Goal: Check status: Check status

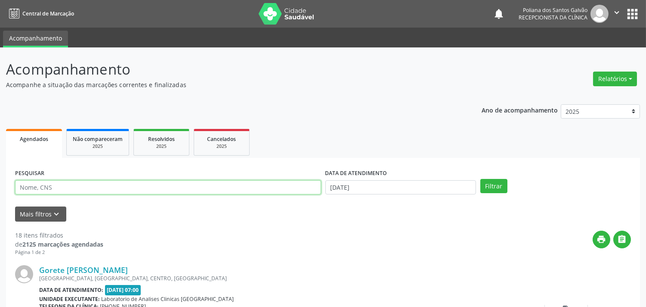
click at [78, 187] on input "text" at bounding box center [168, 187] width 306 height 15
type input "JAIL"
click at [480, 179] on button "Filtrar" at bounding box center [493, 186] width 27 height 15
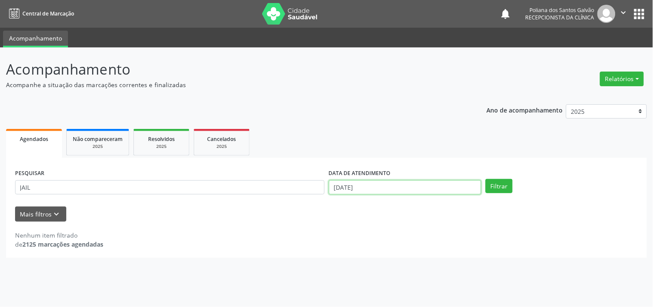
click at [405, 192] on input "[DATE]" at bounding box center [405, 187] width 152 height 15
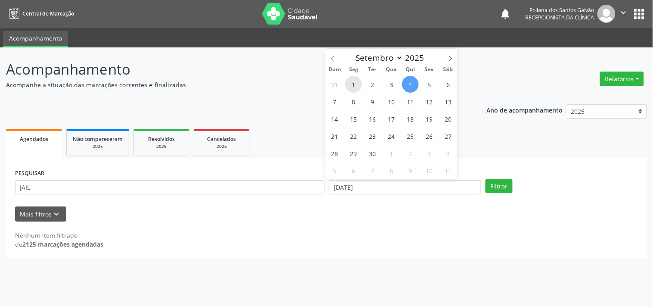
click at [351, 80] on span "1" at bounding box center [353, 84] width 17 height 17
type input "[DATE]"
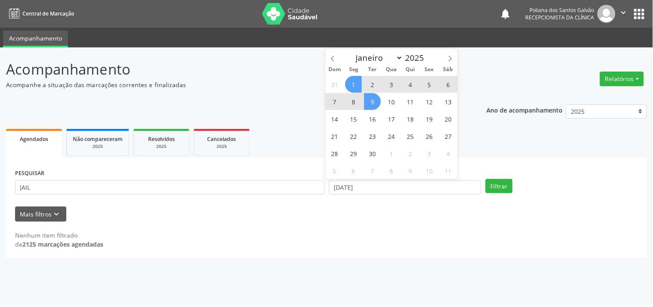
click at [364, 100] on span "9" at bounding box center [372, 101] width 17 height 17
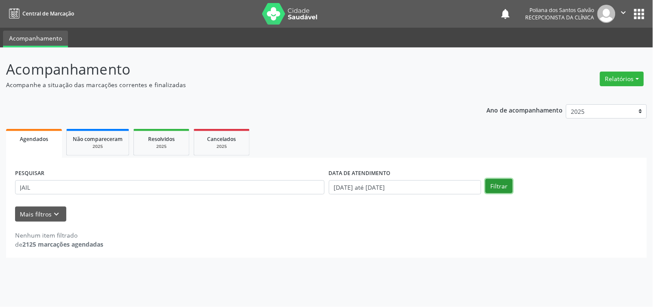
drag, startPoint x: 497, startPoint y: 184, endPoint x: 486, endPoint y: 192, distance: 14.2
click at [500, 191] on button "Filtrar" at bounding box center [499, 186] width 27 height 15
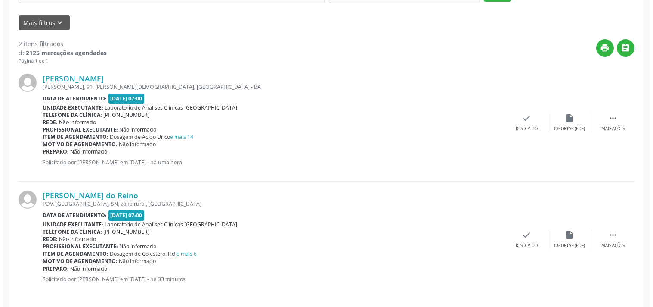
scroll to position [196, 0]
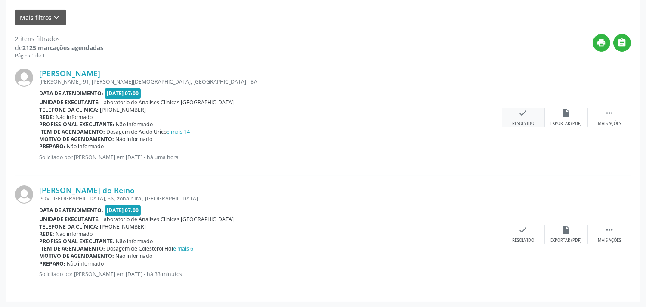
click at [534, 111] on div "check Resolvido" at bounding box center [523, 117] width 43 height 19
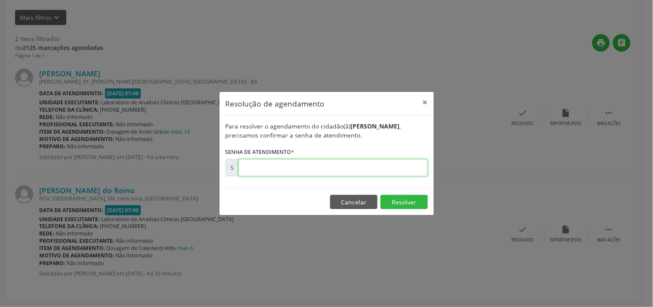
click at [375, 168] on input "text" at bounding box center [333, 167] width 189 height 17
type input "00175209"
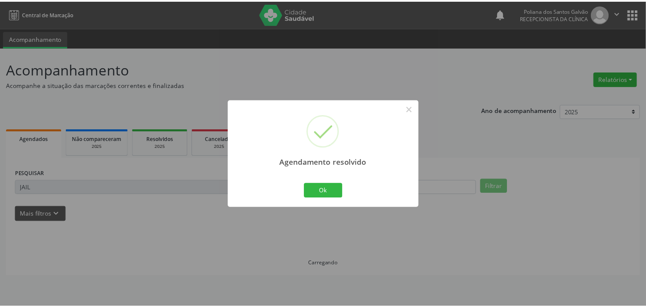
scroll to position [0, 0]
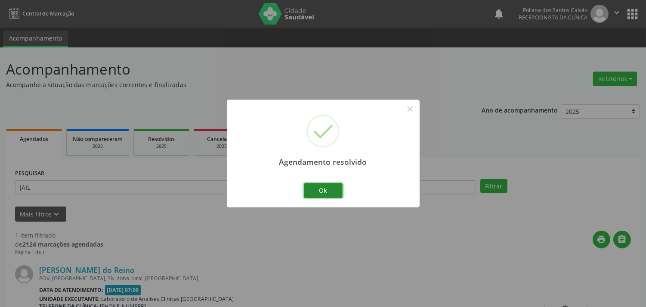
click at [332, 187] on button "Ok" at bounding box center [323, 190] width 39 height 15
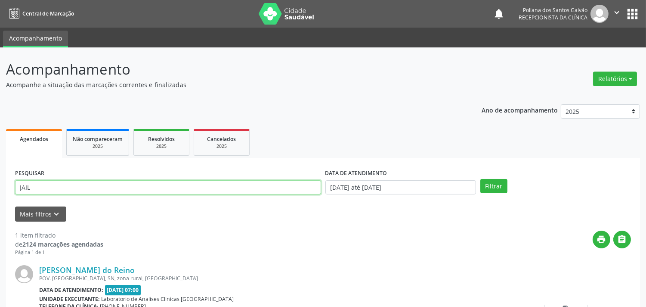
drag, startPoint x: 268, startPoint y: 188, endPoint x: 0, endPoint y: 93, distance: 283.8
click at [0, 93] on div "Acompanhamento Acompanhe a situação das marcações correntes e finalizadas Relat…" at bounding box center [323, 217] width 646 height 340
type input "jail"
click at [480, 179] on button "Filtrar" at bounding box center [493, 186] width 27 height 15
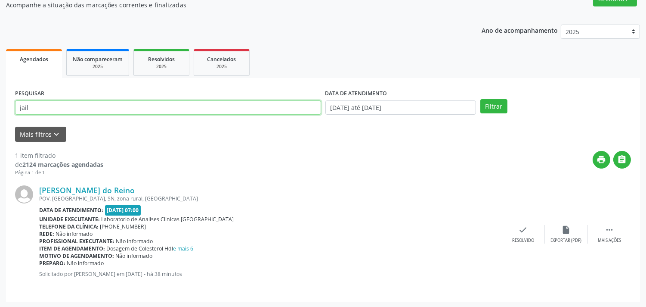
drag, startPoint x: 53, startPoint y: 110, endPoint x: 0, endPoint y: 20, distance: 105.0
click at [0, 20] on div "Acompanhamento Acompanhe a situação das marcações correntes e finalizadas Relat…" at bounding box center [323, 138] width 646 height 340
click at [480, 99] on button "Filtrar" at bounding box center [493, 106] width 27 height 15
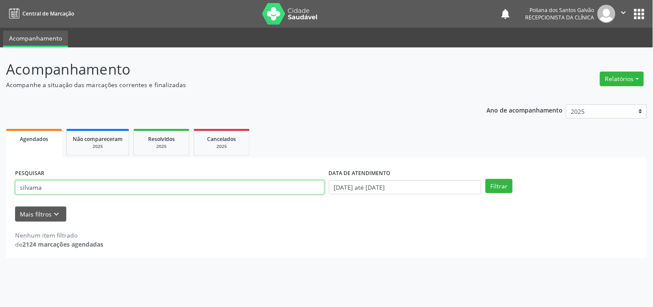
click at [33, 187] on input "silvama" at bounding box center [170, 187] width 310 height 15
type input "silma"
click at [486, 179] on button "Filtrar" at bounding box center [499, 186] width 27 height 15
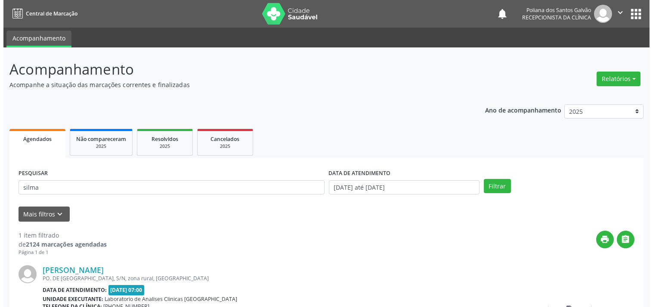
scroll to position [80, 0]
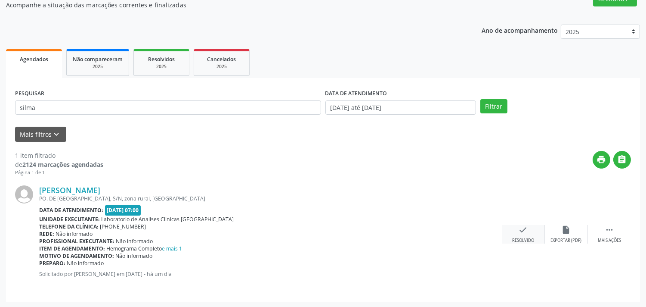
click at [521, 235] on div "check Resolvido" at bounding box center [523, 234] width 43 height 19
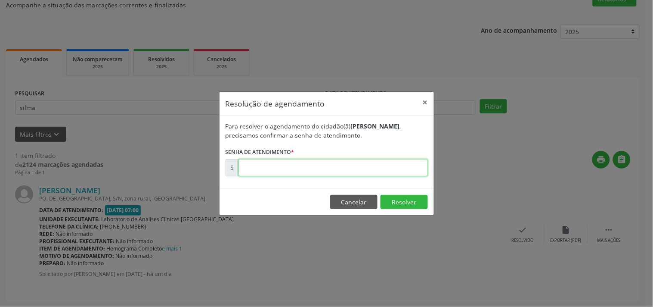
click at [378, 171] on input "text" at bounding box center [333, 167] width 189 height 17
type input "00174976"
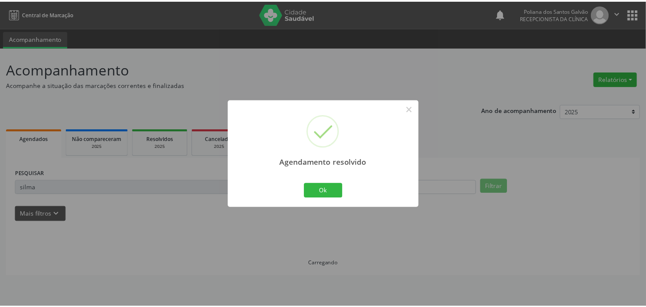
scroll to position [0, 0]
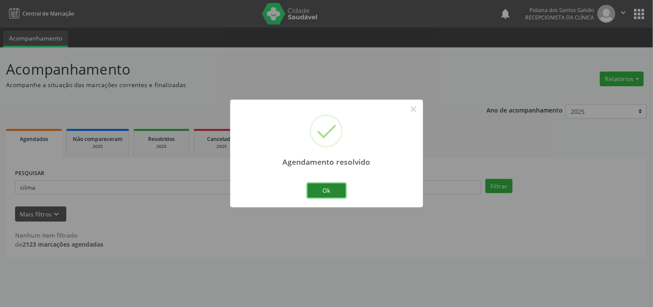
click at [314, 195] on button "Ok" at bounding box center [326, 190] width 39 height 15
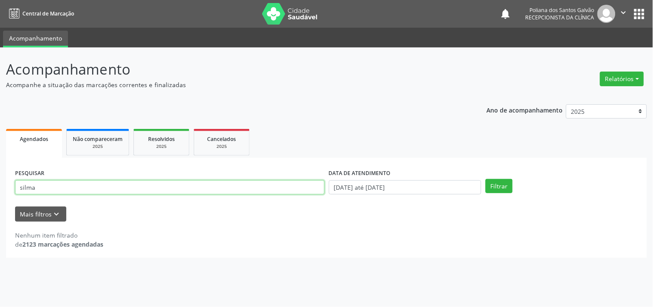
drag, startPoint x: 102, startPoint y: 158, endPoint x: 0, endPoint y: 132, distance: 105.5
click at [0, 138] on div "Acompanhamento Acompanhe a situação das marcações correntes e finalizadas Relat…" at bounding box center [326, 176] width 653 height 259
type input "norr"
click at [486, 179] on button "Filtrar" at bounding box center [499, 186] width 27 height 15
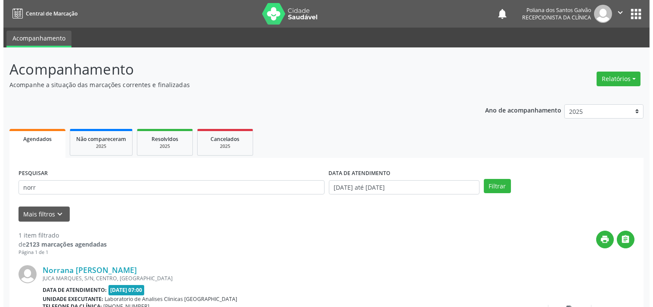
scroll to position [80, 0]
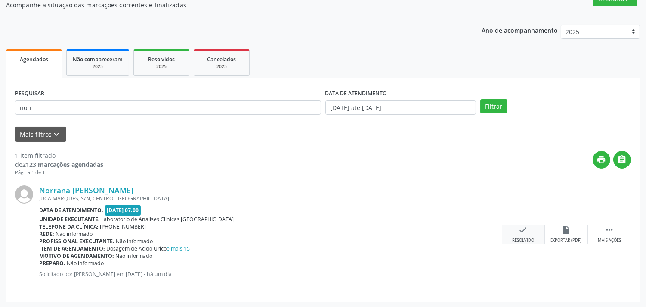
click at [523, 230] on icon "check" at bounding box center [523, 229] width 9 height 9
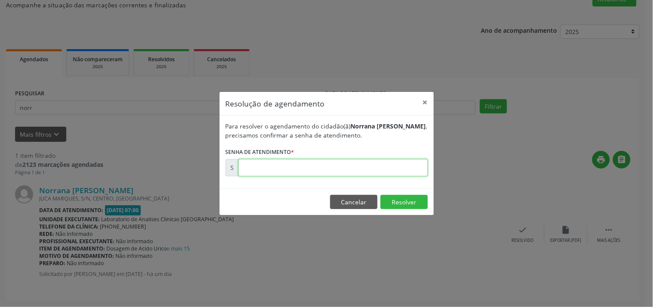
click at [381, 162] on input "text" at bounding box center [333, 167] width 189 height 17
type input "00174978"
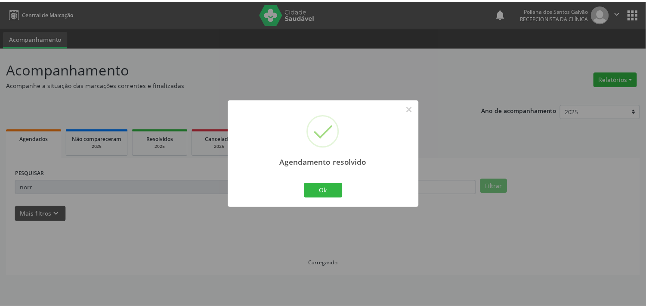
scroll to position [0, 0]
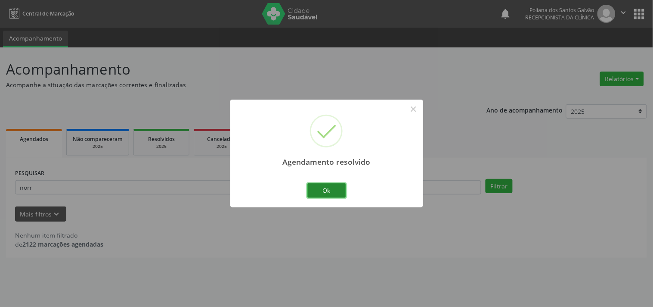
click at [313, 189] on button "Ok" at bounding box center [326, 190] width 39 height 15
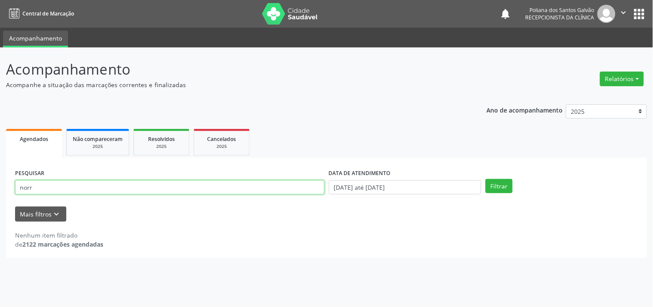
click at [0, 0] on html "Central de Marcação notifications Poliana dos Santos Galvão Recepcionista da cl…" at bounding box center [326, 153] width 653 height 307
type input "laisa"
click at [486, 179] on button "Filtrar" at bounding box center [499, 186] width 27 height 15
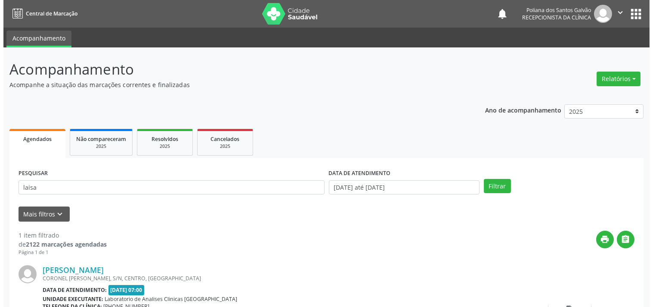
scroll to position [80, 0]
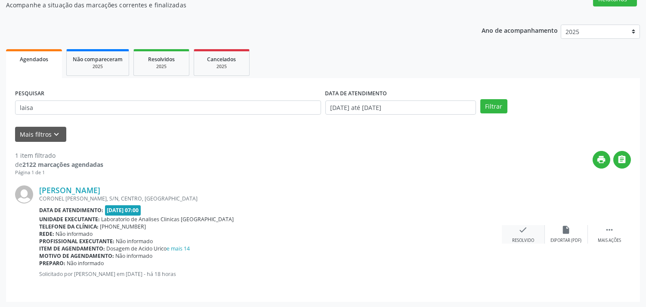
click at [524, 226] on icon "check" at bounding box center [523, 229] width 9 height 9
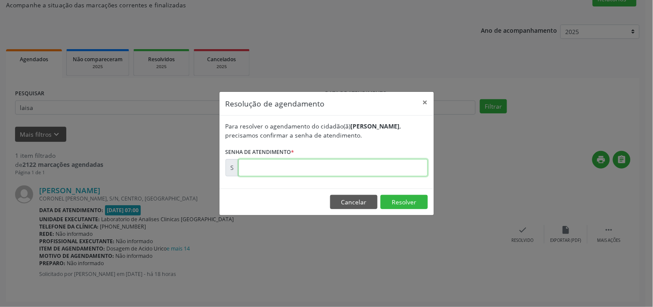
click at [382, 173] on input "text" at bounding box center [333, 167] width 189 height 17
type input "00175108"
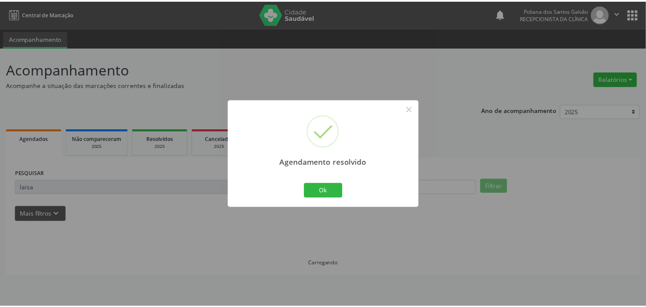
scroll to position [0, 0]
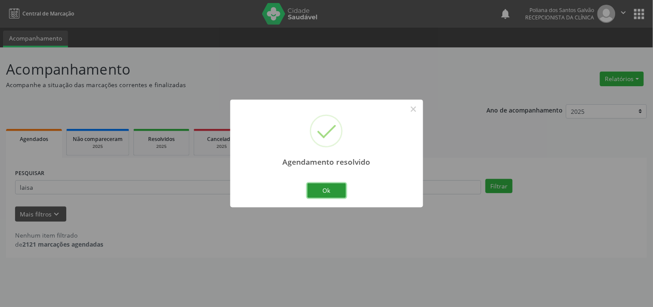
drag, startPoint x: 340, startPoint y: 184, endPoint x: 308, endPoint y: 184, distance: 31.9
click at [336, 186] on button "Ok" at bounding box center [326, 190] width 39 height 15
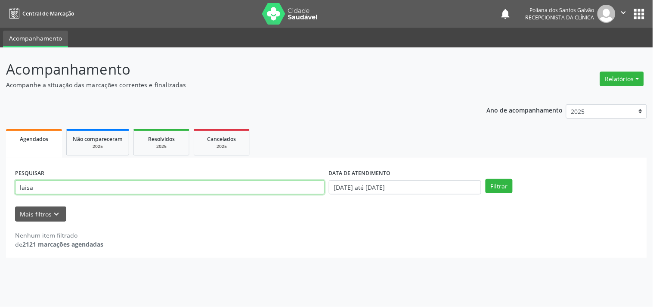
drag, startPoint x: 207, startPoint y: 179, endPoint x: 0, endPoint y: -42, distance: 302.4
click at [0, 0] on html "Central de Marcação notifications Poliana dos Santos Galvão Recepcionista da cl…" at bounding box center [326, 153] width 653 height 307
type input "idalic"
click at [486, 179] on button "Filtrar" at bounding box center [499, 186] width 27 height 15
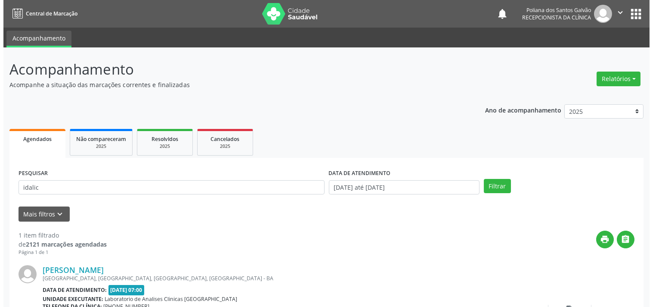
scroll to position [80, 0]
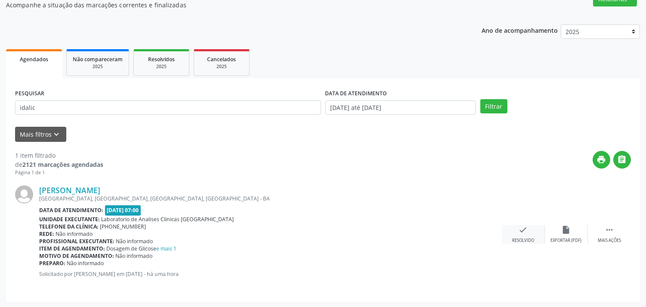
click at [522, 233] on icon "check" at bounding box center [523, 229] width 9 height 9
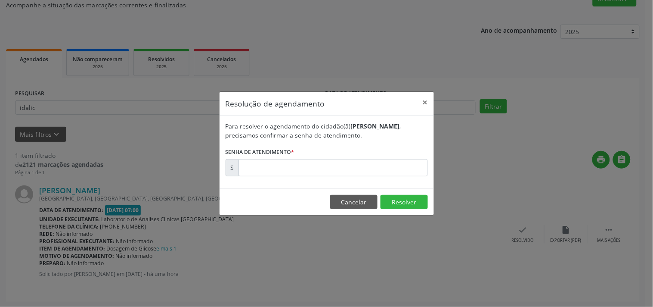
click at [358, 160] on form "Para resolver o agendamento do cidadão(ã) [PERSON_NAME] , precisamos confirmar …" at bounding box center [327, 148] width 202 height 55
click at [363, 161] on input "text" at bounding box center [333, 167] width 189 height 17
type input "00175204"
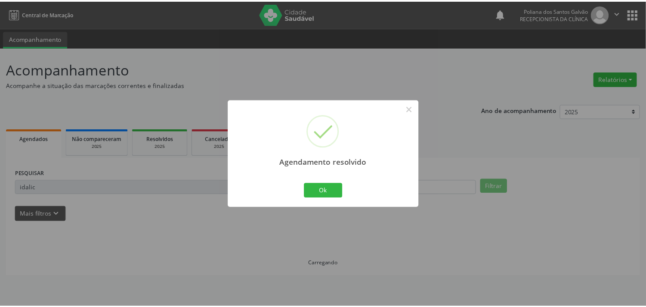
scroll to position [0, 0]
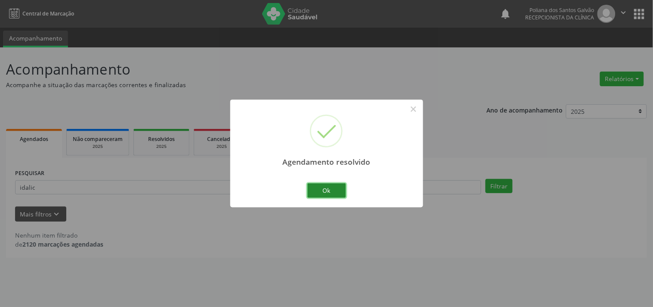
click at [329, 189] on button "Ok" at bounding box center [326, 190] width 39 height 15
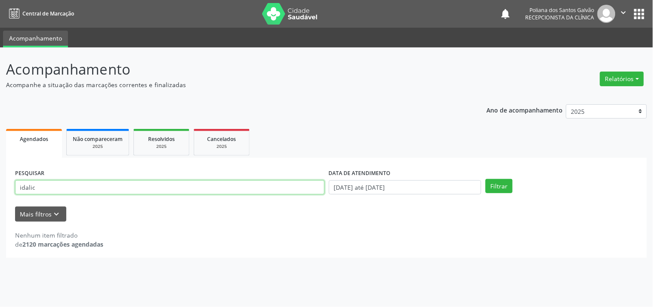
drag, startPoint x: 154, startPoint y: 177, endPoint x: 0, endPoint y: -30, distance: 258.2
click at [0, 0] on html "Central de Marcação notifications Poliana dos Santos Galvão Recepcionista da cl…" at bounding box center [326, 153] width 653 height 307
type input "[PERSON_NAME]"
click at [486, 179] on button "Filtrar" at bounding box center [499, 186] width 27 height 15
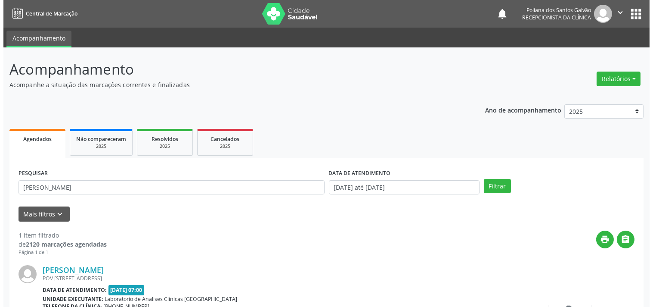
scroll to position [80, 0]
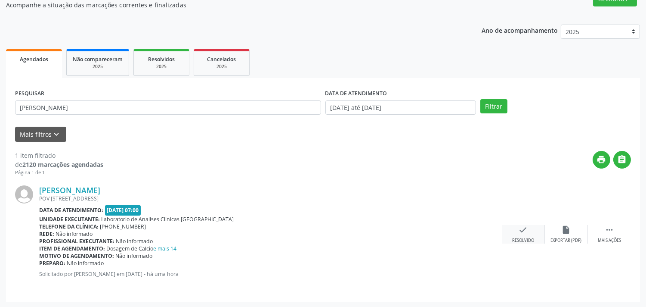
click at [519, 233] on icon "check" at bounding box center [523, 229] width 9 height 9
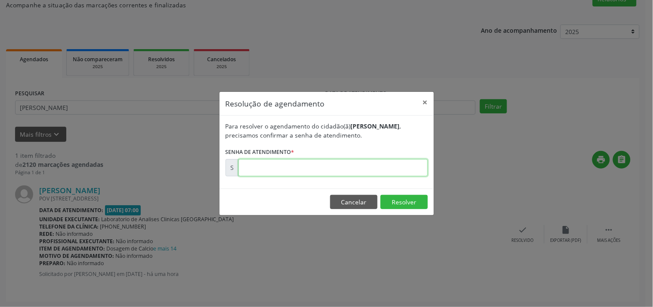
click at [414, 170] on input "text" at bounding box center [333, 167] width 189 height 17
type input "00175212"
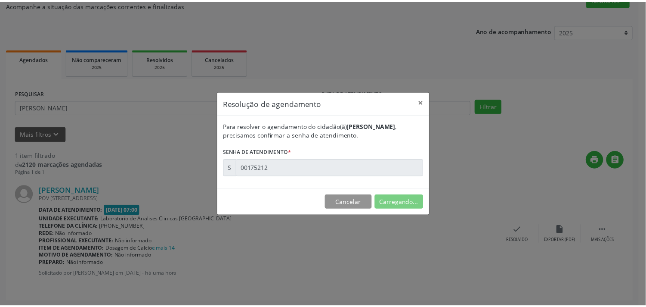
scroll to position [0, 0]
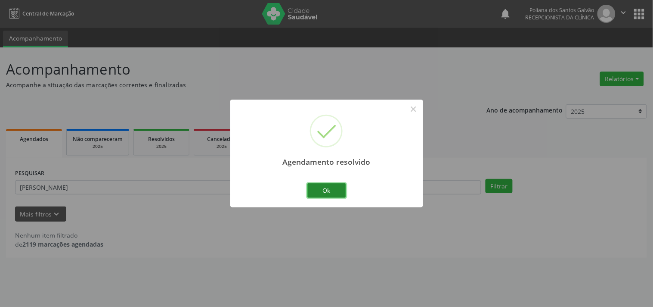
click at [335, 187] on button "Ok" at bounding box center [326, 190] width 39 height 15
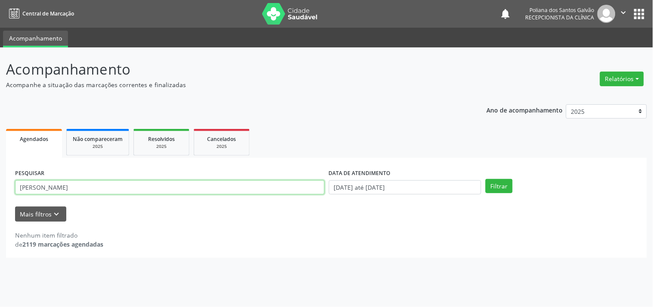
drag, startPoint x: 263, startPoint y: 186, endPoint x: 0, endPoint y: -7, distance: 326.2
click at [0, 0] on html "Central de Marcação notifications Poliana dos Santos Galvão Recepcionista da cl…" at bounding box center [326, 153] width 653 height 307
type input "nicol"
click at [486, 179] on button "Filtrar" at bounding box center [499, 186] width 27 height 15
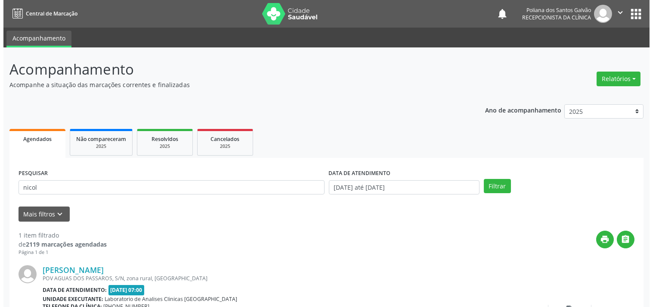
scroll to position [80, 0]
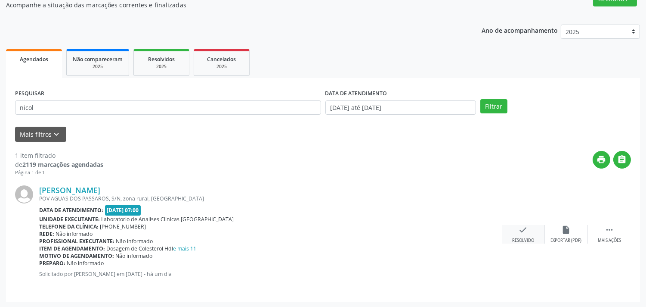
click at [522, 237] on div "Resolvido" at bounding box center [523, 240] width 22 height 6
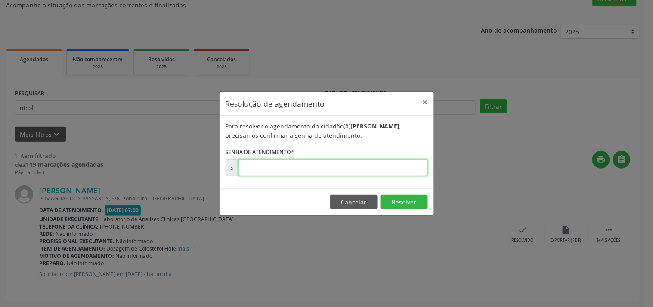
click at [390, 165] on input "text" at bounding box center [333, 167] width 189 height 17
type input "00174981"
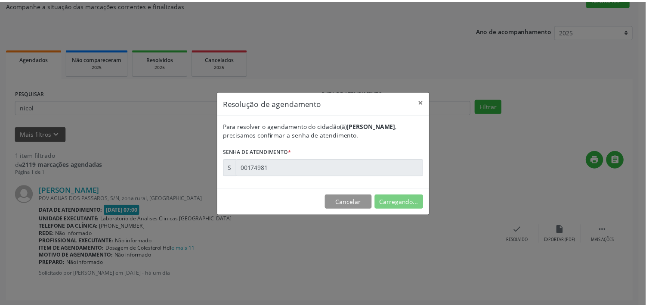
scroll to position [0, 0]
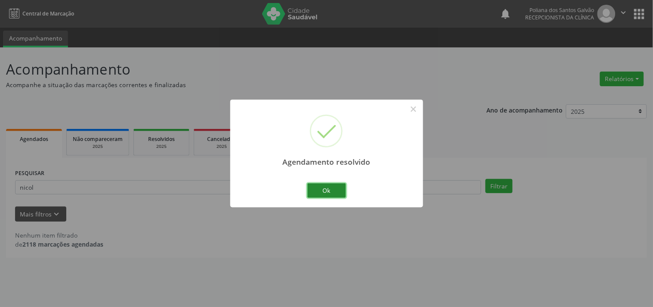
drag, startPoint x: 340, startPoint y: 188, endPoint x: 339, endPoint y: 195, distance: 6.5
click at [339, 188] on button "Ok" at bounding box center [326, 190] width 39 height 15
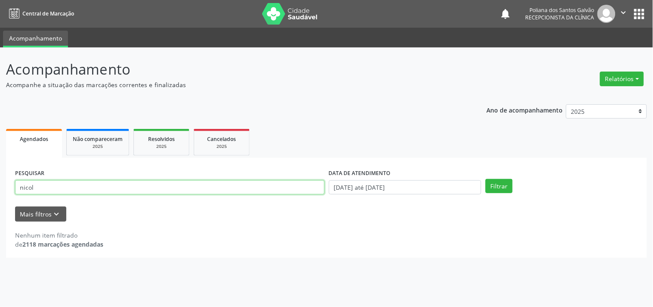
drag, startPoint x: 161, startPoint y: 189, endPoint x: 0, endPoint y: 64, distance: 203.9
click at [0, 74] on div "Acompanhamento Acompanhe a situação das marcações correntes e finalizadas Relat…" at bounding box center [326, 176] width 653 height 259
type input "VIC"
click at [486, 179] on button "Filtrar" at bounding box center [499, 186] width 27 height 15
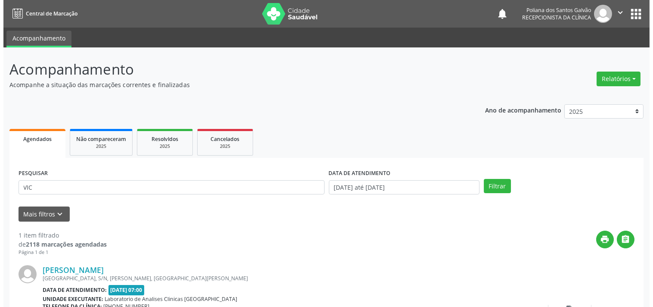
scroll to position [80, 0]
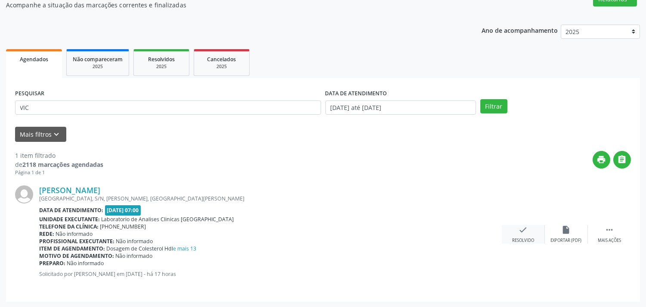
click at [531, 233] on div "check Resolvido" at bounding box center [523, 234] width 43 height 19
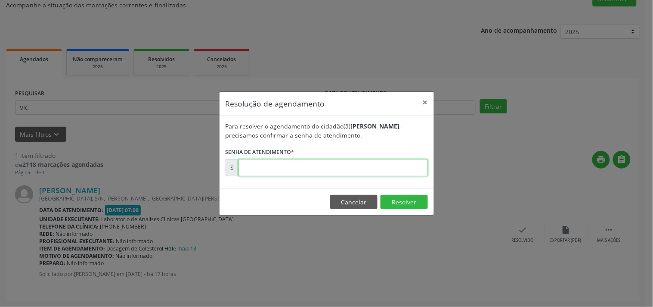
click at [379, 162] on input "text" at bounding box center [333, 167] width 189 height 17
type input "00175113"
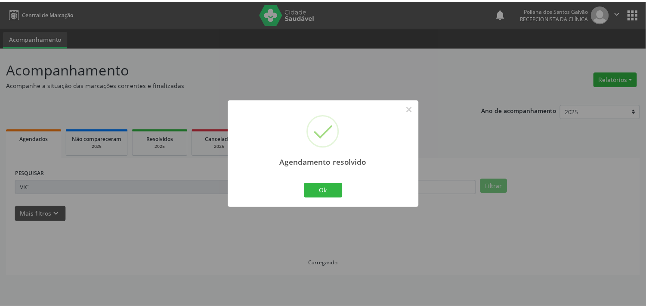
scroll to position [0, 0]
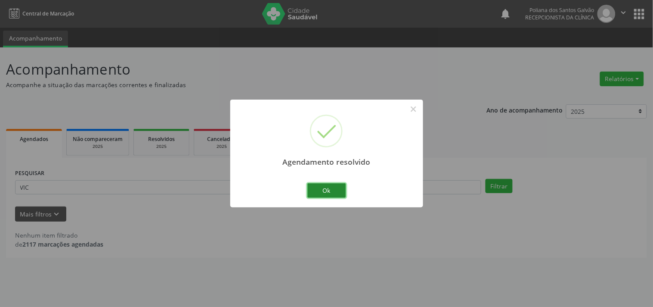
click at [338, 191] on button "Ok" at bounding box center [326, 190] width 39 height 15
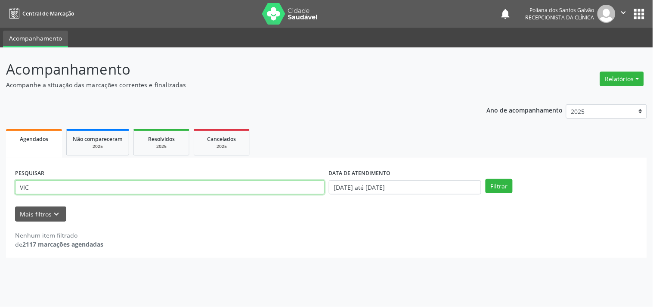
drag, startPoint x: 254, startPoint y: 193, endPoint x: 0, endPoint y: 60, distance: 286.5
click at [0, 60] on div "Acompanhamento Acompanhe a situação das marcações correntes e finalizadas Relat…" at bounding box center [326, 176] width 653 height 259
type input "RAIM"
click at [486, 179] on button "Filtrar" at bounding box center [499, 186] width 27 height 15
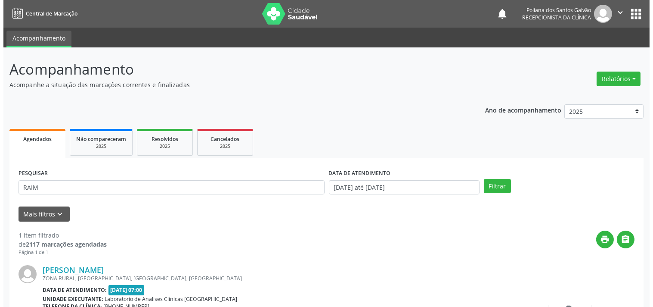
scroll to position [80, 0]
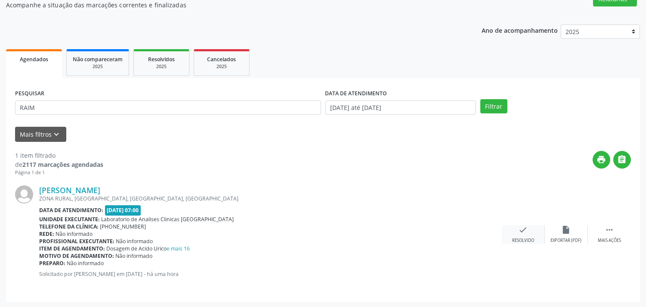
click at [526, 230] on icon "check" at bounding box center [523, 229] width 9 height 9
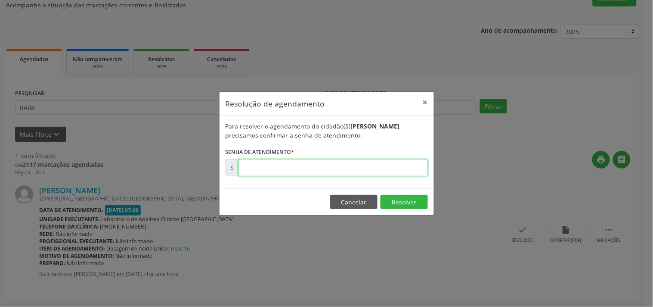
click at [382, 169] on input "text" at bounding box center [333, 167] width 189 height 17
type input "00175174"
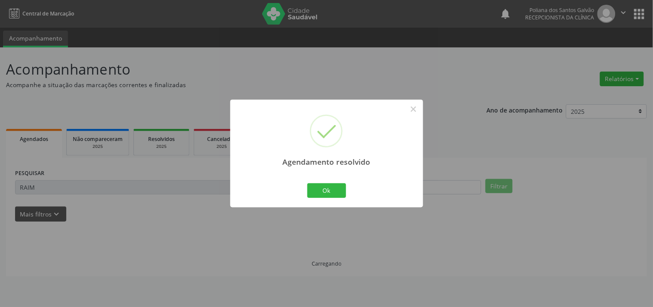
scroll to position [0, 0]
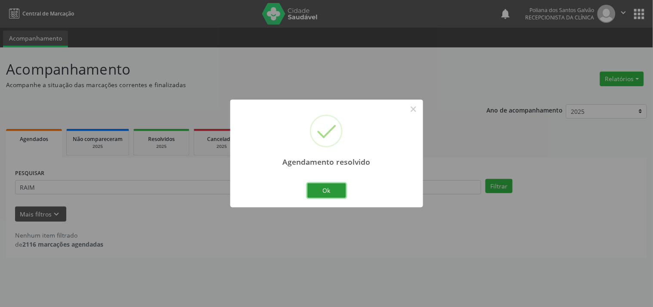
drag, startPoint x: 319, startPoint y: 184, endPoint x: 308, endPoint y: 183, distance: 11.2
click at [319, 184] on button "Ok" at bounding box center [326, 190] width 39 height 15
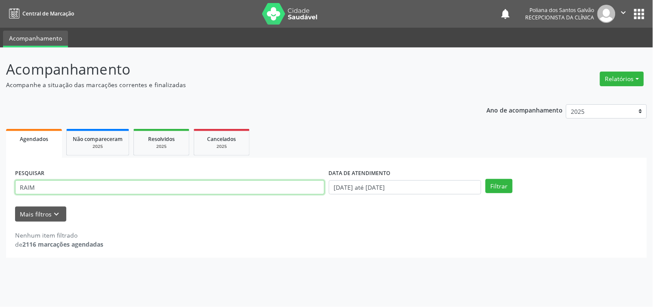
drag, startPoint x: 295, startPoint y: 188, endPoint x: 0, endPoint y: 65, distance: 319.7
click at [0, 83] on div "Acompanhamento Acompanhe a situação das marcações correntes e finalizadas Relat…" at bounding box center [326, 176] width 653 height 259
type input "J"
type input "HELL"
click at [486, 179] on button "Filtrar" at bounding box center [499, 186] width 27 height 15
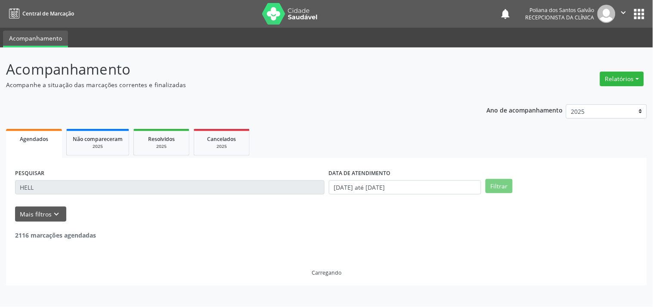
scroll to position [80, 0]
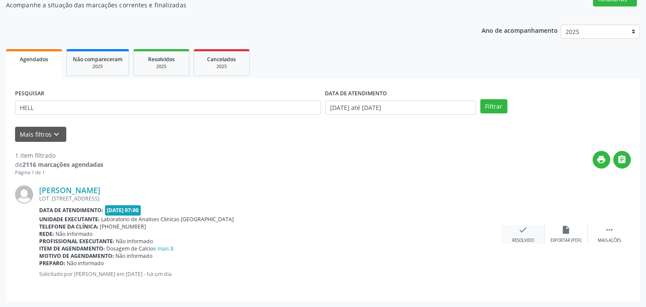
click at [528, 229] on div "check Resolvido" at bounding box center [523, 234] width 43 height 19
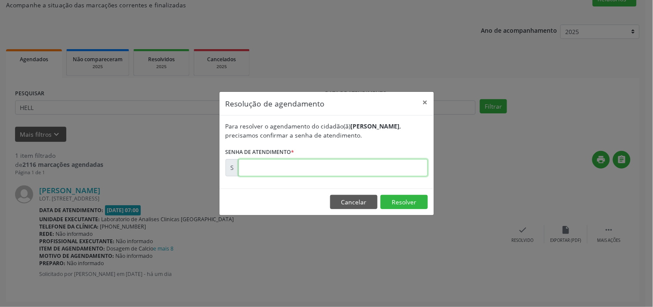
click at [404, 164] on input "text" at bounding box center [333, 167] width 189 height 17
type input "00174993"
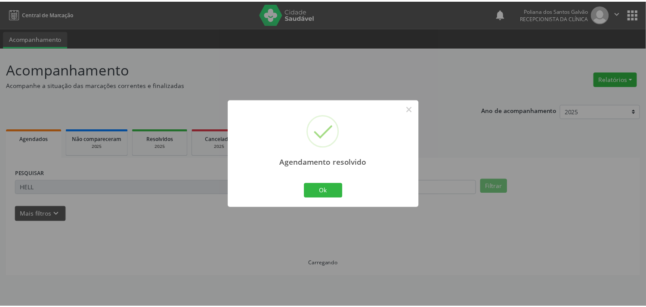
scroll to position [0, 0]
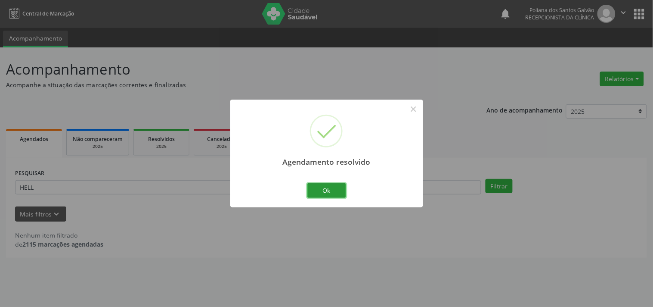
drag, startPoint x: 336, startPoint y: 188, endPoint x: 350, endPoint y: 207, distance: 23.8
click at [338, 192] on button "Ok" at bounding box center [326, 190] width 39 height 15
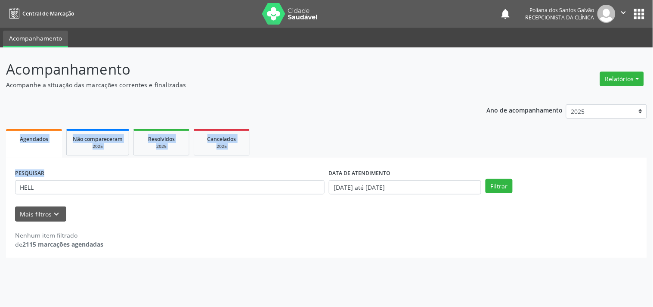
drag, startPoint x: 227, startPoint y: 195, endPoint x: 16, endPoint y: 143, distance: 217.1
click at [0, 139] on div "Acompanhamento Acompanhe a situação das marcações correntes e finalizadas Relat…" at bounding box center [326, 176] width 653 height 259
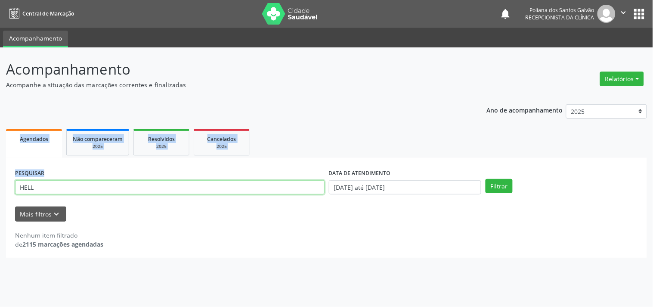
click at [49, 186] on input "HELL" at bounding box center [170, 187] width 310 height 15
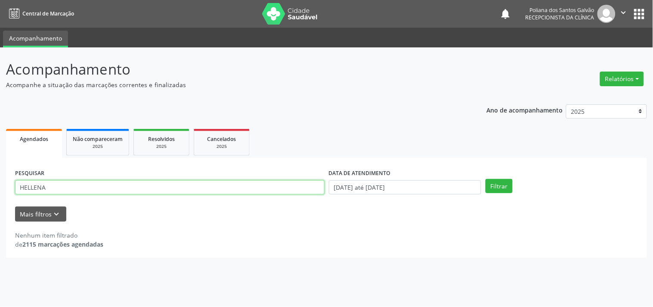
click at [486, 179] on button "Filtrar" at bounding box center [499, 186] width 27 height 15
drag, startPoint x: 60, startPoint y: 184, endPoint x: 0, endPoint y: -28, distance: 220.2
click at [0, 0] on html "Central de Marcação notifications Poliana dos Santos Galvão Recepcionista da cl…" at bounding box center [326, 153] width 653 height 307
type input "BENICI"
click at [486, 179] on button "Filtrar" at bounding box center [499, 186] width 27 height 15
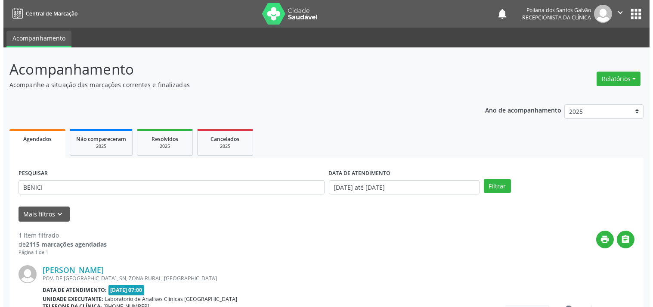
scroll to position [80, 0]
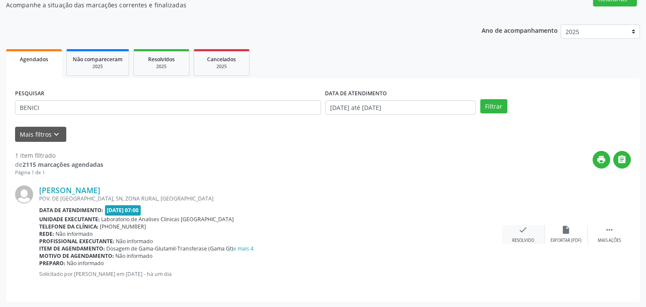
click at [514, 227] on div "check Resolvido" at bounding box center [523, 234] width 43 height 19
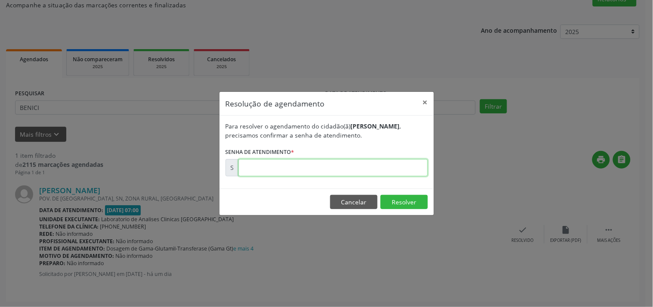
click at [399, 165] on input "text" at bounding box center [333, 167] width 189 height 17
type input "00175031"
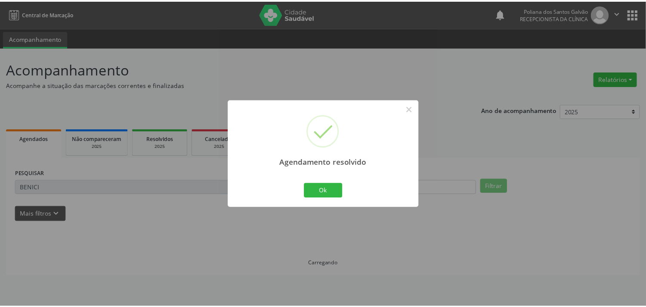
scroll to position [0, 0]
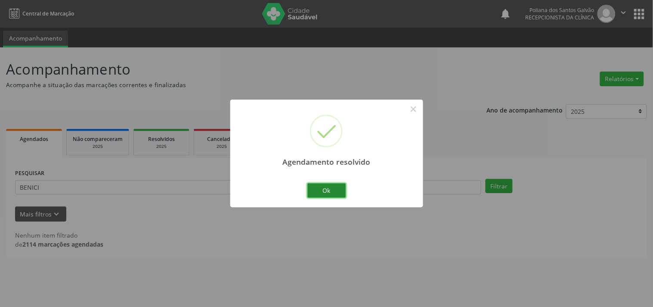
click at [322, 189] on button "Ok" at bounding box center [326, 190] width 39 height 15
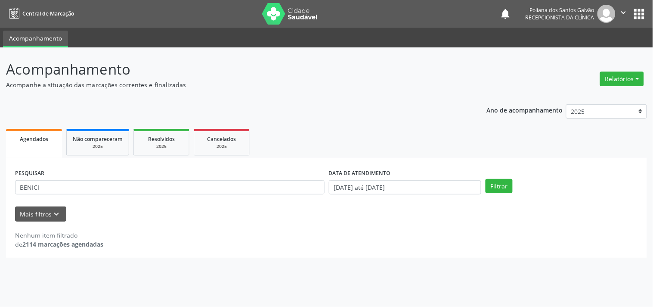
drag, startPoint x: 289, startPoint y: 179, endPoint x: 0, endPoint y: 19, distance: 330.1
click at [0, 19] on div "Central de Marcação notifications Poliana dos Santos Galvão Recepcionista da cl…" at bounding box center [326, 153] width 653 height 307
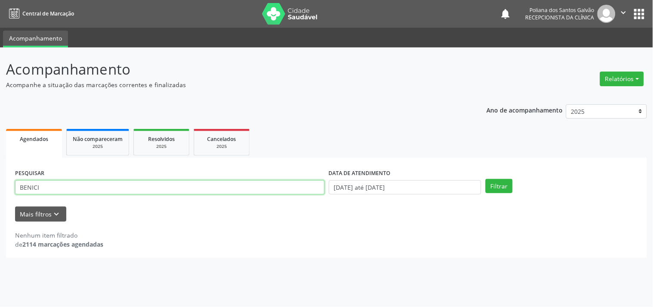
drag, startPoint x: 174, startPoint y: 192, endPoint x: 0, endPoint y: 117, distance: 189.0
click at [0, 121] on div "Acompanhamento Acompanhe a situação das marcações correntes e finalizadas Relat…" at bounding box center [326, 176] width 653 height 259
type input "[PERSON_NAME]"
click at [486, 179] on button "Filtrar" at bounding box center [499, 186] width 27 height 15
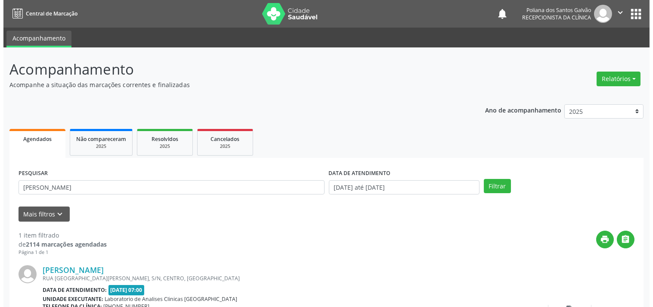
scroll to position [80, 0]
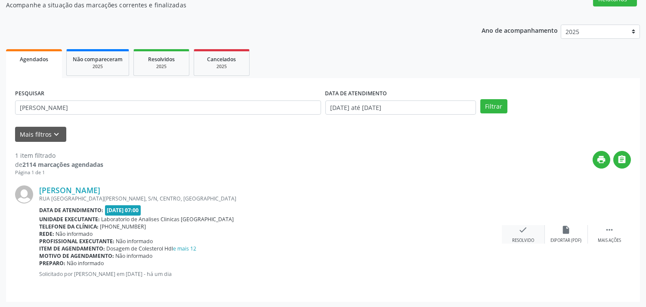
click at [522, 231] on icon "check" at bounding box center [523, 229] width 9 height 9
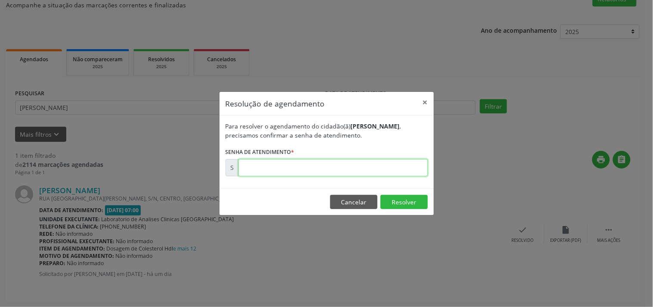
click at [412, 169] on input "text" at bounding box center [333, 167] width 189 height 17
type input "00174988"
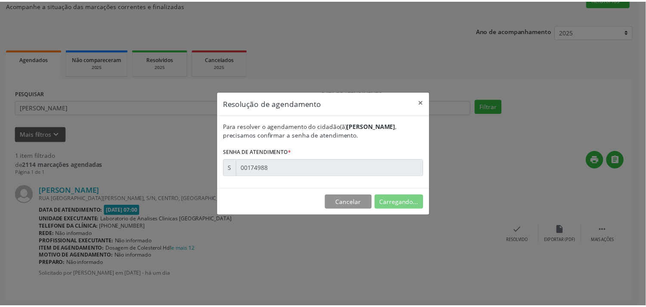
scroll to position [0, 0]
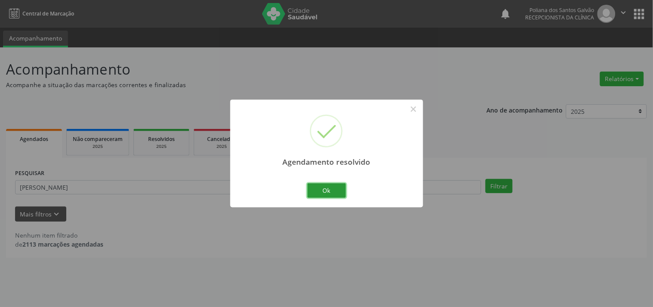
click at [327, 192] on button "Ok" at bounding box center [326, 190] width 39 height 15
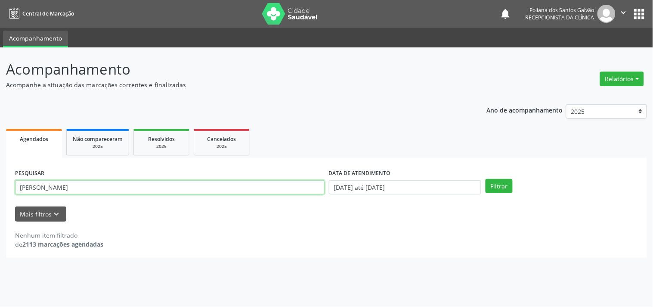
drag, startPoint x: 282, startPoint y: 188, endPoint x: 0, endPoint y: 102, distance: 295.4
click at [0, 110] on div "Acompanhamento Acompanhe a situação das marcações correntes e finalizadas Relat…" at bounding box center [326, 176] width 653 height 259
click at [486, 179] on button "Filtrar" at bounding box center [499, 186] width 27 height 15
click at [179, 191] on input "JOELMS" at bounding box center [170, 187] width 310 height 15
type input "JOELM"
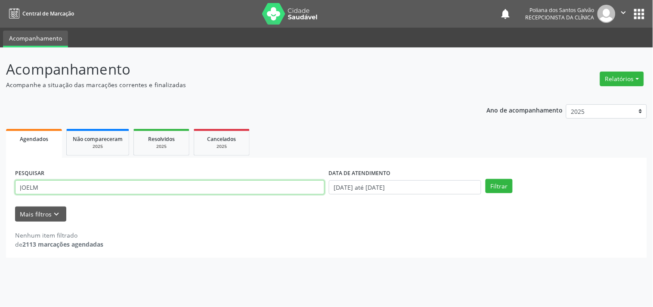
click at [486, 179] on button "Filtrar" at bounding box center [499, 186] width 27 height 15
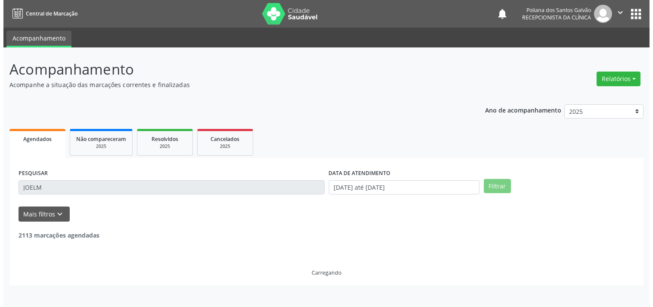
scroll to position [80, 0]
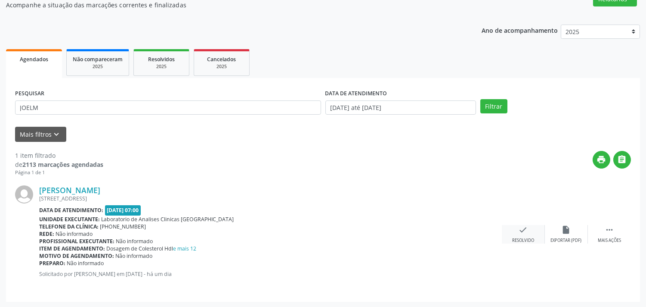
click at [524, 227] on icon "check" at bounding box center [523, 229] width 9 height 9
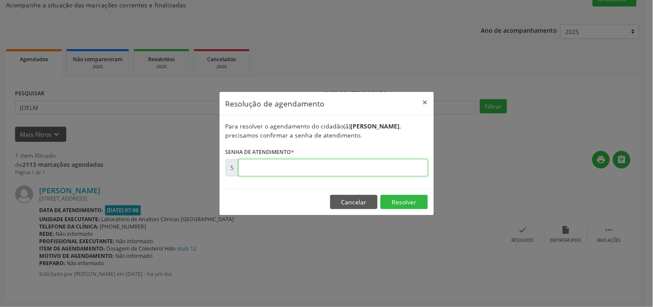
click at [411, 164] on input "text" at bounding box center [333, 167] width 189 height 17
type input "00174975"
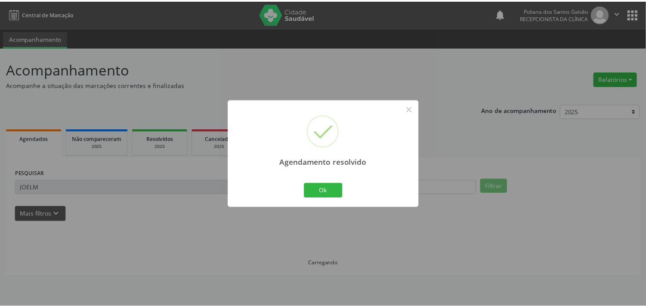
scroll to position [0, 0]
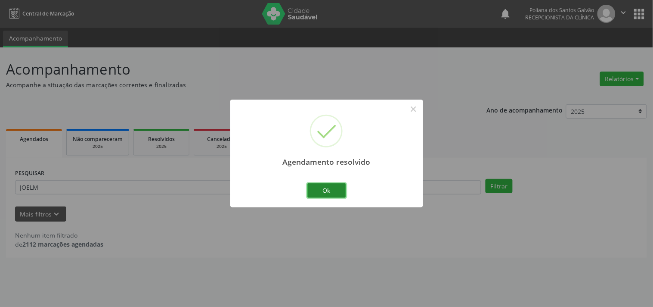
drag, startPoint x: 328, startPoint y: 194, endPoint x: 291, endPoint y: 189, distance: 37.3
click at [328, 194] on button "Ok" at bounding box center [326, 190] width 39 height 15
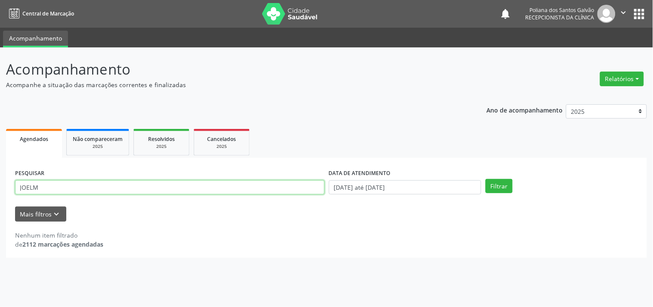
drag, startPoint x: 216, startPoint y: 175, endPoint x: 0, endPoint y: 149, distance: 217.7
click at [0, 134] on div "Acompanhamento Acompanhe a situação das marcações correntes e finalizadas Relat…" at bounding box center [326, 176] width 653 height 259
type input "ESDR"
click at [486, 179] on button "Filtrar" at bounding box center [499, 186] width 27 height 15
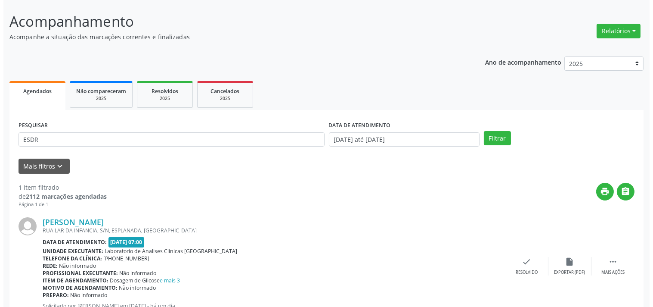
scroll to position [80, 0]
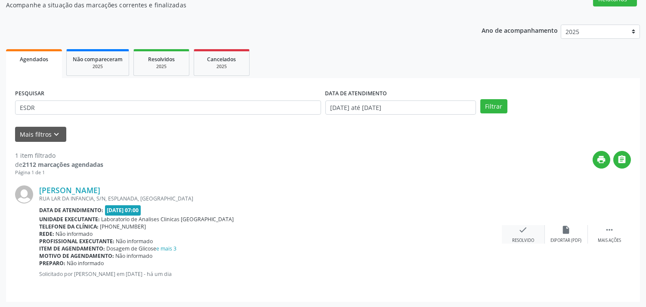
click at [520, 235] on div "check Resolvido" at bounding box center [523, 234] width 43 height 19
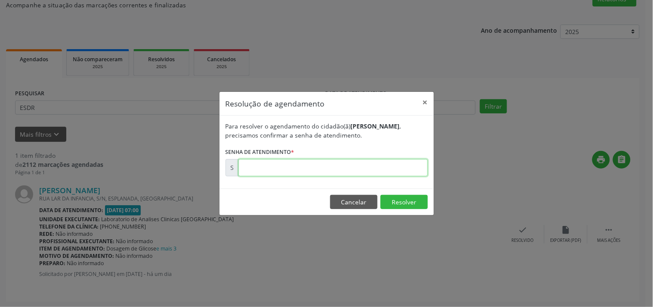
click at [364, 170] on input "text" at bounding box center [333, 167] width 189 height 17
type input "00175029"
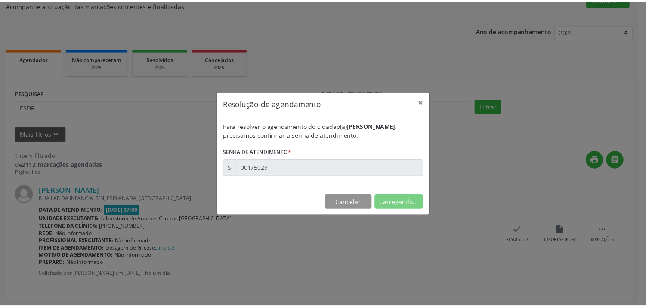
scroll to position [0, 0]
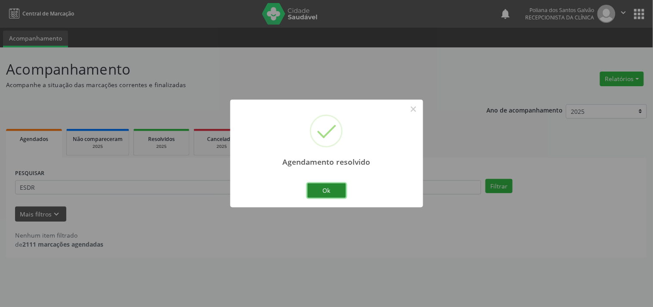
click at [325, 192] on button "Ok" at bounding box center [326, 190] width 39 height 15
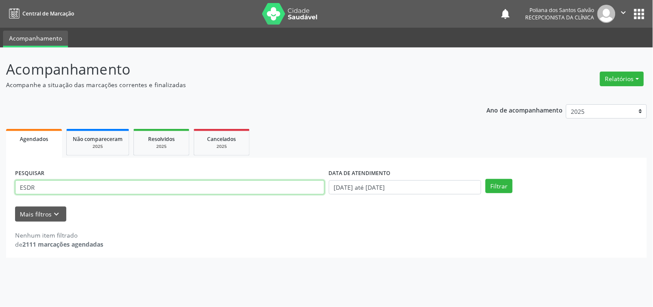
drag, startPoint x: 233, startPoint y: 194, endPoint x: 0, endPoint y: 60, distance: 268.4
click at [0, 67] on div "Acompanhamento Acompanhe a situação das marcações correntes e finalizadas Relat…" at bounding box center [326, 176] width 653 height 259
type input "ANA PA"
click at [486, 179] on button "Filtrar" at bounding box center [499, 186] width 27 height 15
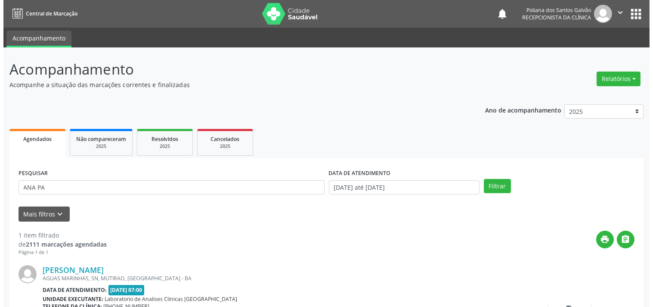
scroll to position [80, 0]
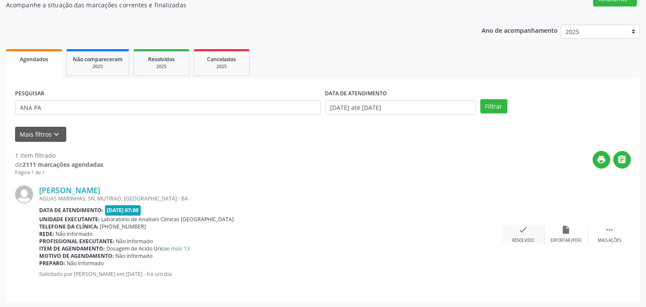
click at [515, 233] on div "check Resolvido" at bounding box center [523, 234] width 43 height 19
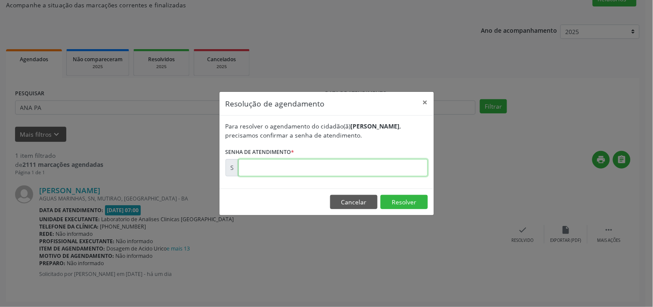
click at [387, 164] on input "text" at bounding box center [333, 167] width 189 height 17
type input "00174980"
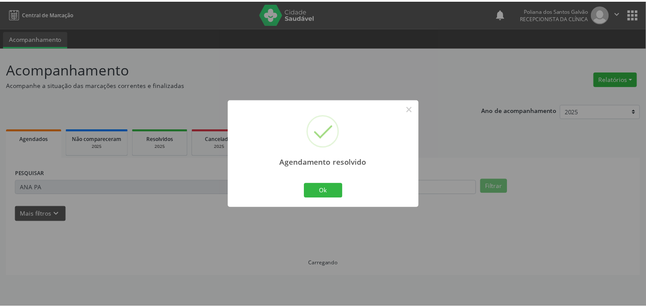
scroll to position [0, 0]
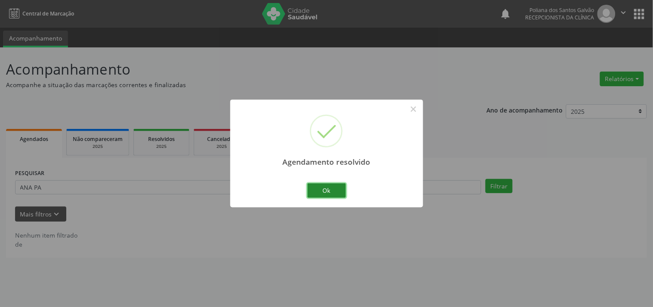
click at [336, 194] on button "Ok" at bounding box center [326, 190] width 39 height 15
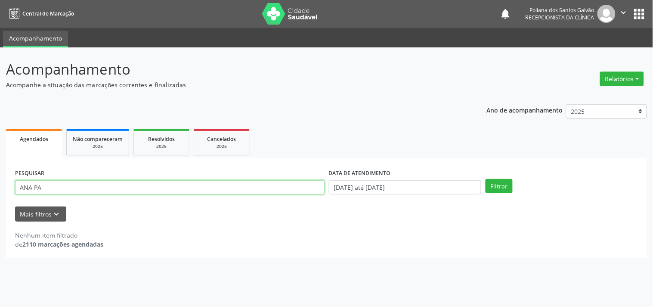
drag, startPoint x: 294, startPoint y: 191, endPoint x: 0, endPoint y: 143, distance: 297.8
click at [0, 147] on div "Acompanhamento Acompanhe a situação das marcações correntes e finalizadas Relat…" at bounding box center [326, 176] width 653 height 259
type input "EDINE"
click at [486, 179] on button "Filtrar" at bounding box center [499, 186] width 27 height 15
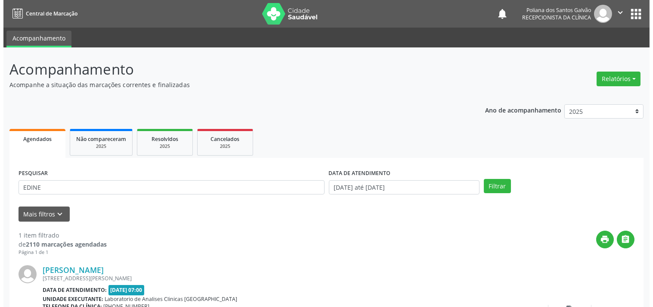
scroll to position [80, 0]
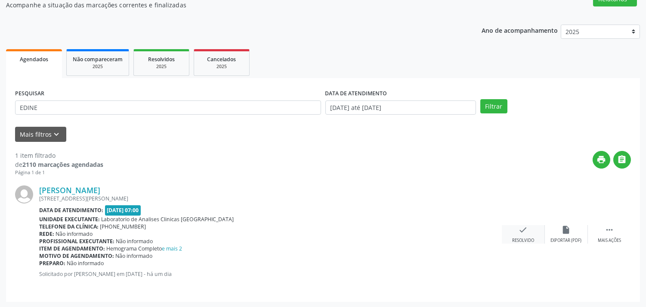
click at [519, 233] on icon "check" at bounding box center [523, 229] width 9 height 9
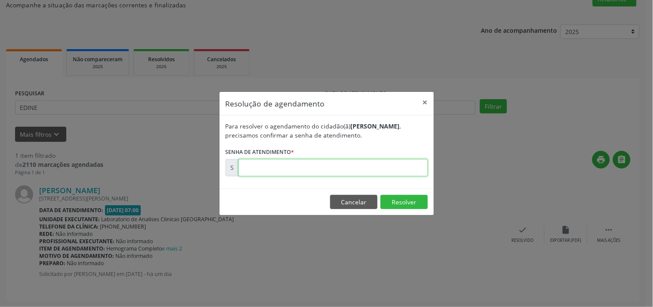
click at [393, 168] on input "text" at bounding box center [333, 167] width 189 height 17
type input "00174974"
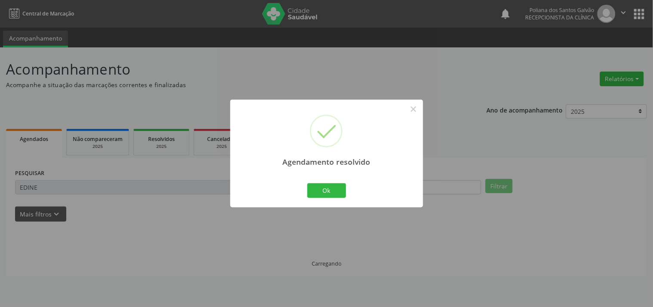
scroll to position [0, 0]
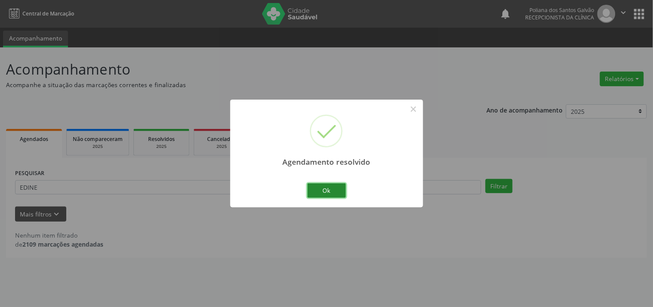
click at [322, 192] on button "Ok" at bounding box center [326, 190] width 39 height 15
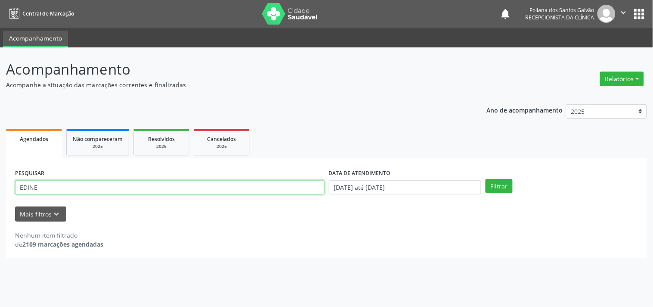
drag, startPoint x: 271, startPoint y: 188, endPoint x: 0, endPoint y: 88, distance: 288.9
click at [0, 99] on div "Acompanhamento Acompanhe a situação das marcações correntes e finalizadas Relat…" at bounding box center [326, 176] width 653 height 259
type input "BALD"
click at [486, 179] on button "Filtrar" at bounding box center [499, 186] width 27 height 15
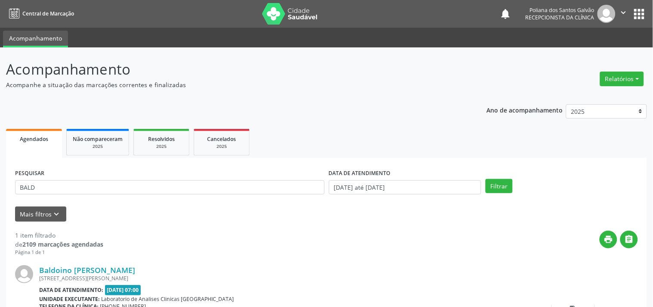
scroll to position [80, 0]
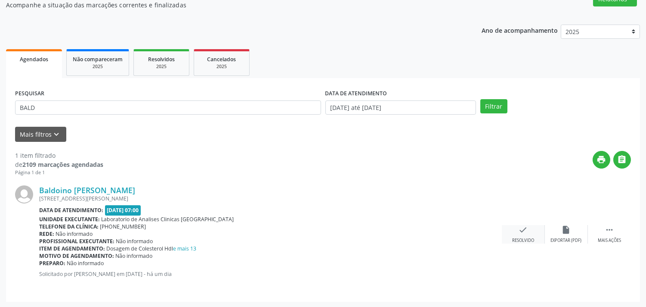
click at [526, 225] on icon "check" at bounding box center [523, 229] width 9 height 9
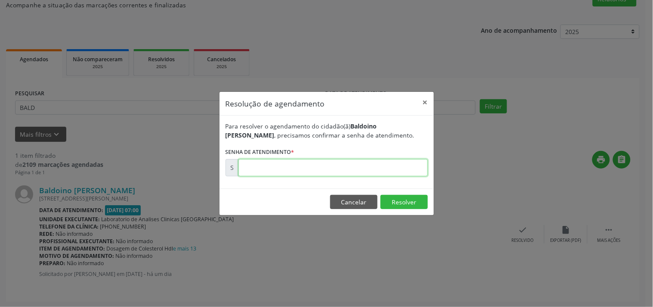
click at [363, 173] on input "text" at bounding box center [333, 167] width 189 height 17
type input "00174983"
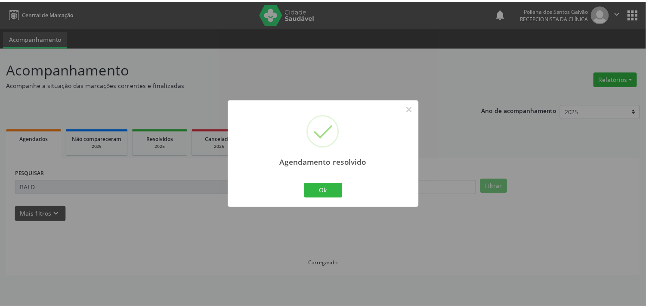
scroll to position [0, 0]
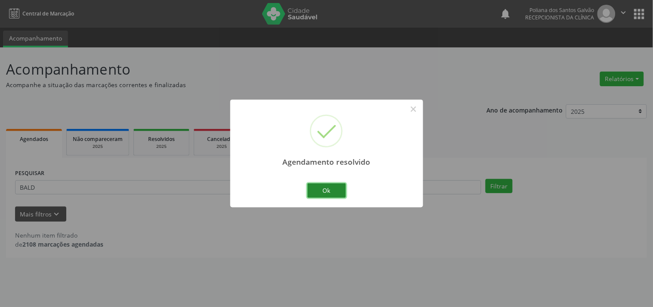
click at [336, 186] on button "Ok" at bounding box center [326, 190] width 39 height 15
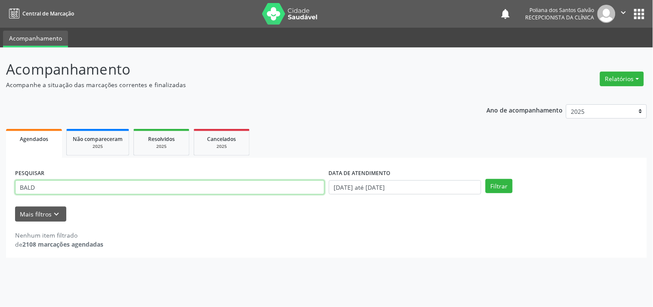
drag, startPoint x: 273, startPoint y: 181, endPoint x: 0, endPoint y: 32, distance: 310.6
click at [0, 46] on div "Central de Marcação notifications Poliana dos Santos Galvão Recepcionista da cl…" at bounding box center [326, 153] width 653 height 307
type input "GORETE"
click at [486, 179] on button "Filtrar" at bounding box center [499, 186] width 27 height 15
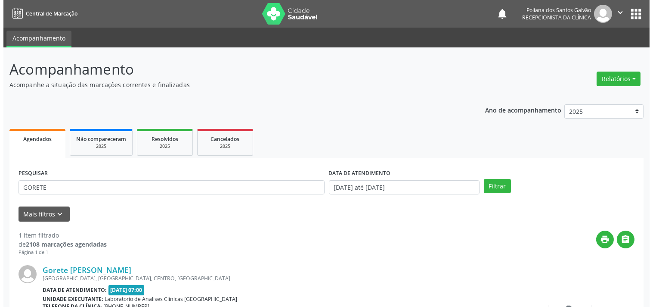
scroll to position [80, 0]
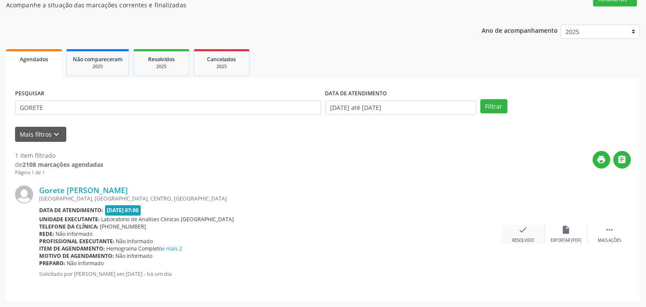
click at [521, 232] on icon "check" at bounding box center [523, 229] width 9 height 9
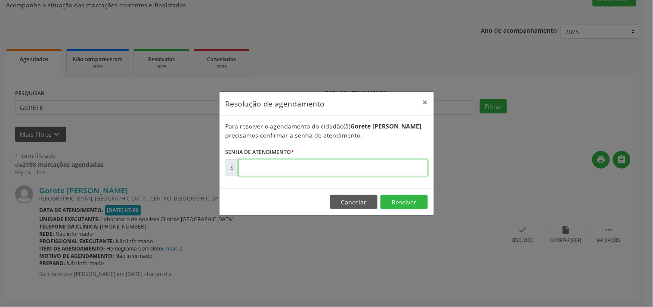
click at [390, 164] on input "text" at bounding box center [333, 167] width 189 height 17
type input "00174972"
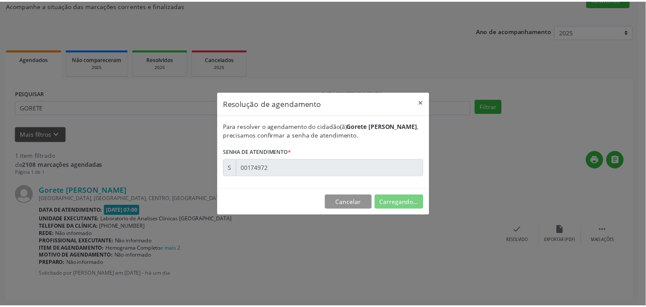
scroll to position [0, 0]
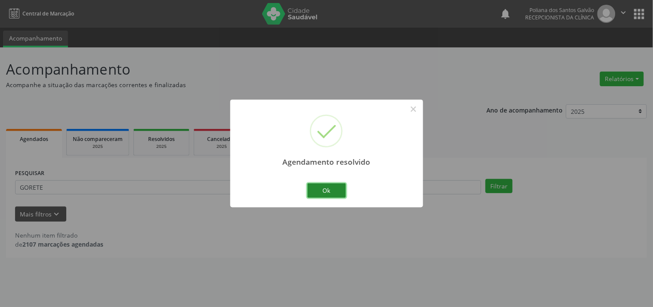
click at [338, 189] on button "Ok" at bounding box center [326, 190] width 39 height 15
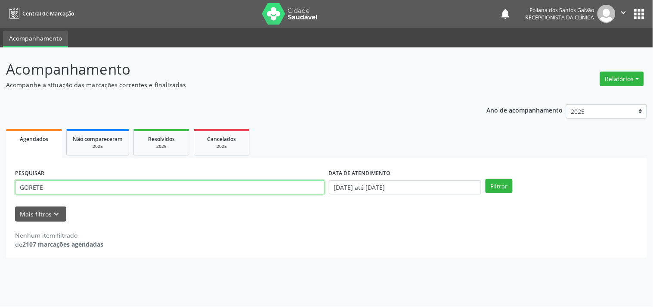
drag, startPoint x: 182, startPoint y: 191, endPoint x: 0, endPoint y: 45, distance: 233.6
click at [0, 70] on div "Acompanhamento Acompanhe a situação das marcações correntes e finalizadas Relat…" at bounding box center [326, 176] width 653 height 259
type input "J"
type input "HORO"
click at [486, 179] on button "Filtrar" at bounding box center [499, 186] width 27 height 15
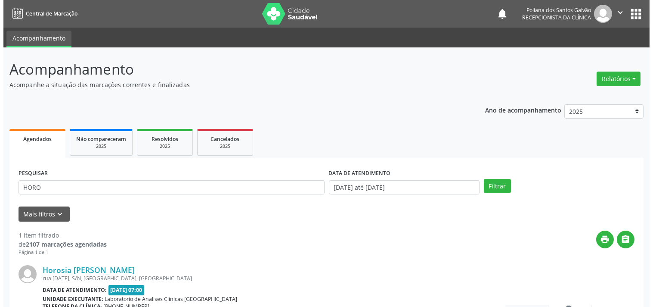
scroll to position [80, 0]
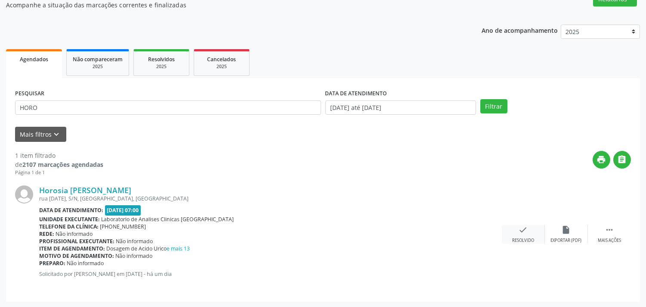
click at [516, 227] on div "check Resolvido" at bounding box center [523, 234] width 43 height 19
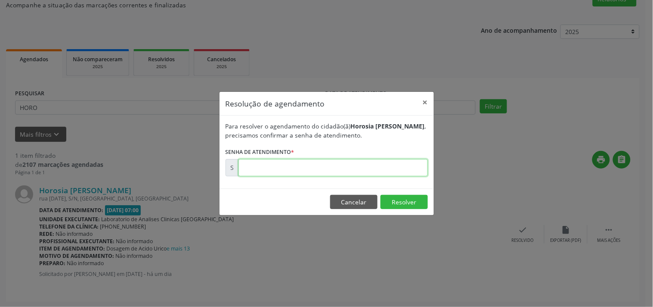
click at [408, 168] on input "text" at bounding box center [333, 167] width 189 height 17
type input "00174982"
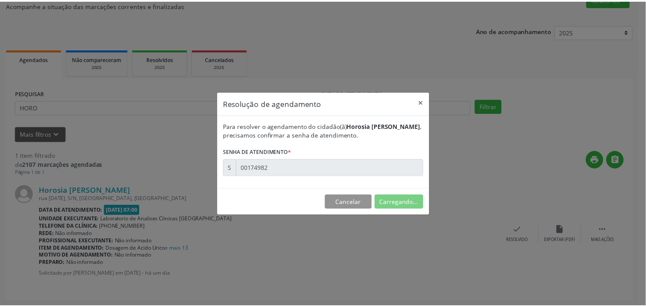
scroll to position [0, 0]
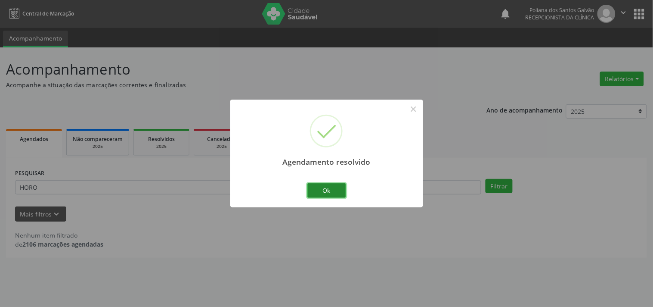
click at [327, 192] on button "Ok" at bounding box center [326, 190] width 39 height 15
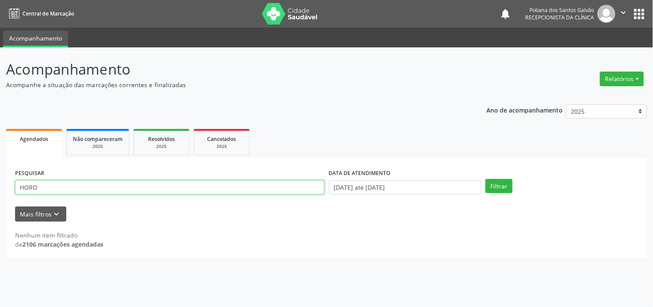
drag, startPoint x: 0, startPoint y: 123, endPoint x: 0, endPoint y: 107, distance: 15.9
click at [0, 107] on div "Acompanhamento Acompanhe a situação das marcações correntes e finalizadas Relat…" at bounding box center [326, 176] width 653 height 259
type input "AGNAL"
click at [486, 179] on button "Filtrar" at bounding box center [499, 186] width 27 height 15
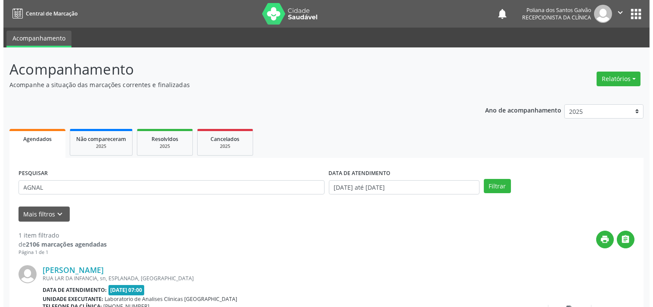
scroll to position [80, 0]
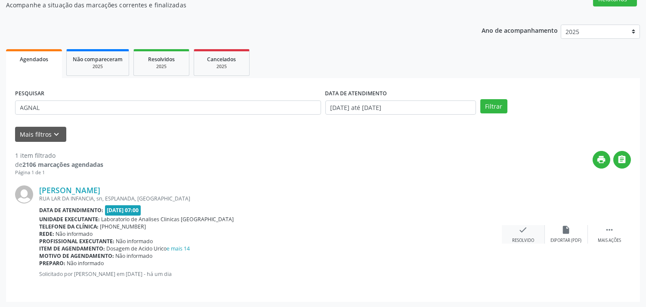
click at [517, 229] on div "check Resolvido" at bounding box center [523, 234] width 43 height 19
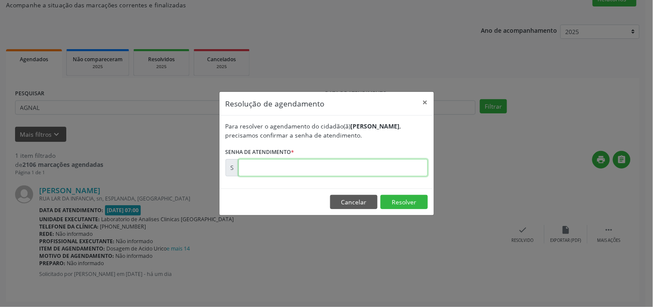
click at [408, 164] on input "text" at bounding box center [333, 167] width 189 height 17
type input "00174992"
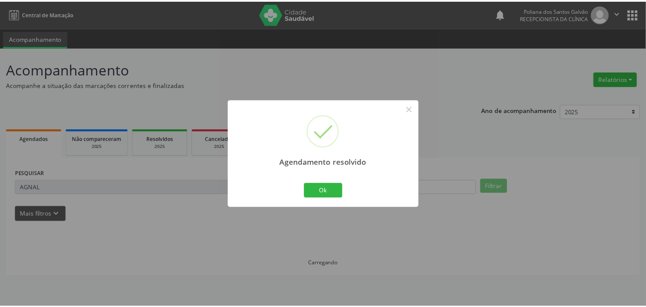
scroll to position [0, 0]
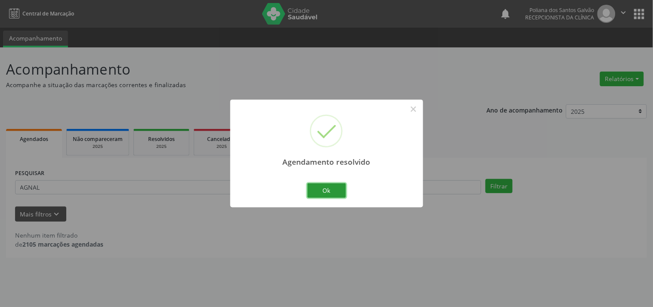
drag, startPoint x: 321, startPoint y: 188, endPoint x: 363, endPoint y: 257, distance: 80.9
click at [322, 188] on button "Ok" at bounding box center [326, 190] width 39 height 15
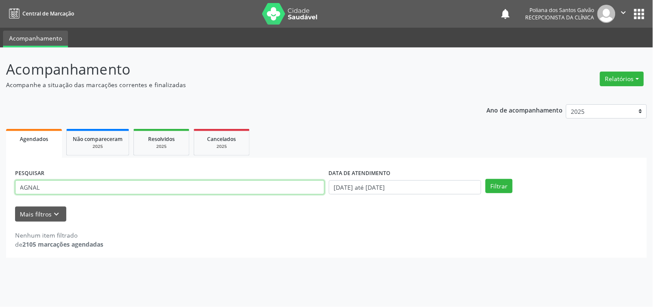
drag, startPoint x: 204, startPoint y: 187, endPoint x: 0, endPoint y: 109, distance: 217.6
click at [0, 109] on div "Acompanhamento Acompanhe a situação das marcações correntes e finalizadas Relat…" at bounding box center [326, 176] width 653 height 259
type input "ginalv"
click at [486, 179] on button "Filtrar" at bounding box center [499, 186] width 27 height 15
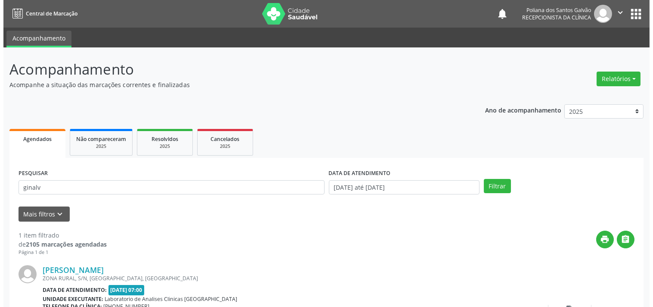
scroll to position [80, 0]
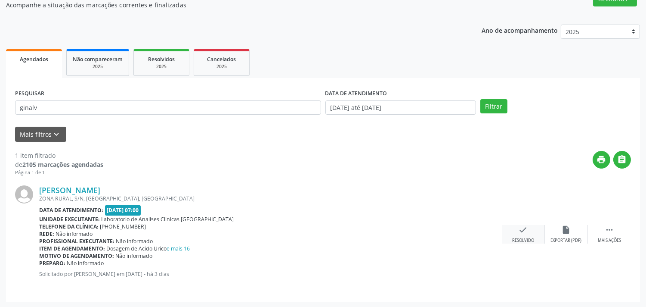
click at [521, 230] on icon "check" at bounding box center [523, 229] width 9 height 9
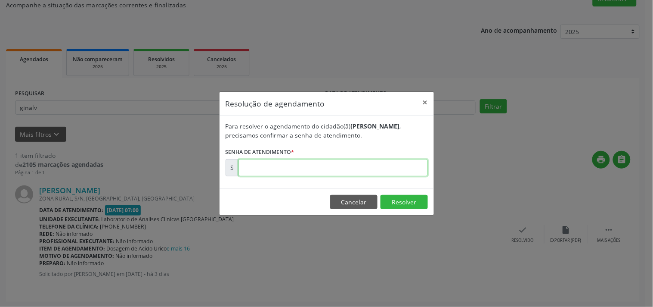
click at [369, 173] on input "text" at bounding box center [333, 167] width 189 height 17
type input "00174632"
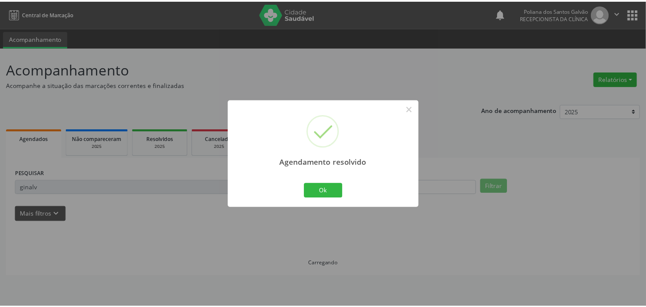
scroll to position [0, 0]
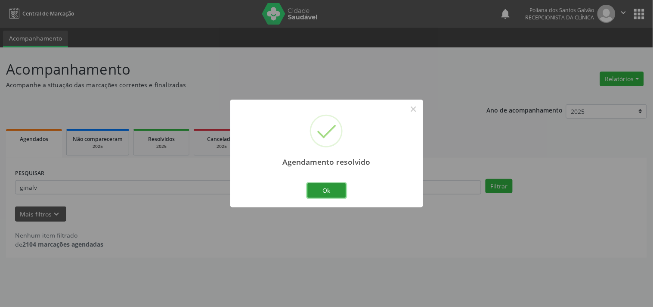
click at [325, 195] on button "Ok" at bounding box center [326, 190] width 39 height 15
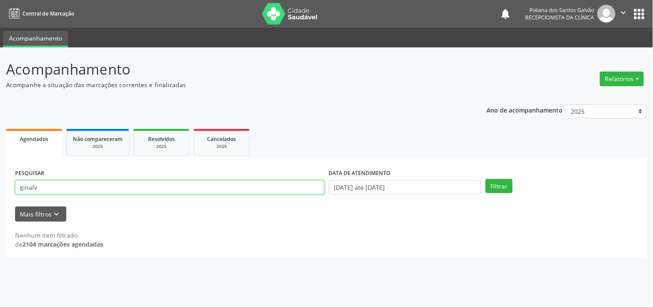
drag, startPoint x: 280, startPoint y: 186, endPoint x: 0, endPoint y: 22, distance: 324.8
click at [0, 37] on div "Central de Marcação notifications Poliana dos Santos Galvão Recepcionista da cl…" at bounding box center [326, 153] width 653 height 307
type input "kaique"
click at [486, 179] on button "Filtrar" at bounding box center [499, 186] width 27 height 15
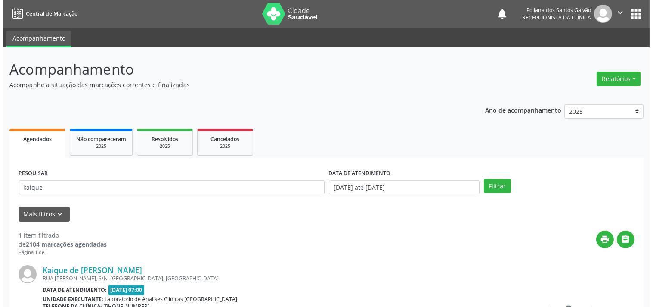
scroll to position [80, 0]
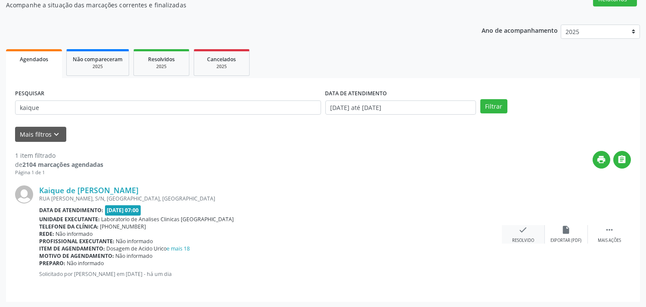
click at [521, 234] on div "check Resolvido" at bounding box center [523, 234] width 43 height 19
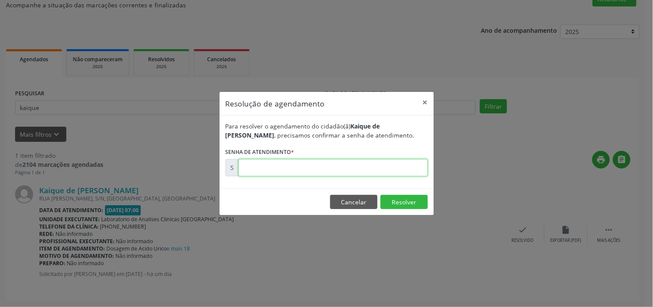
click at [350, 167] on input "text" at bounding box center [333, 167] width 189 height 17
type input "00174984"
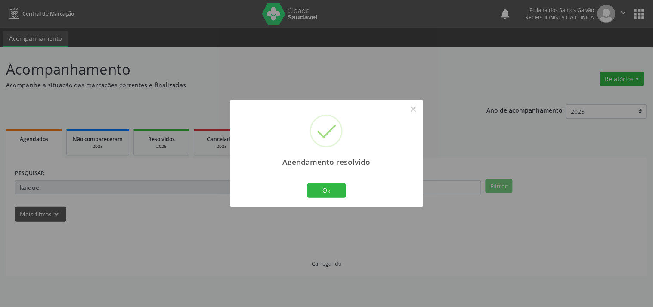
scroll to position [0, 0]
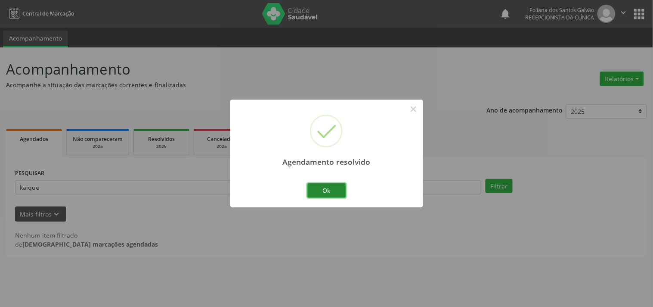
click at [335, 191] on button "Ok" at bounding box center [326, 190] width 39 height 15
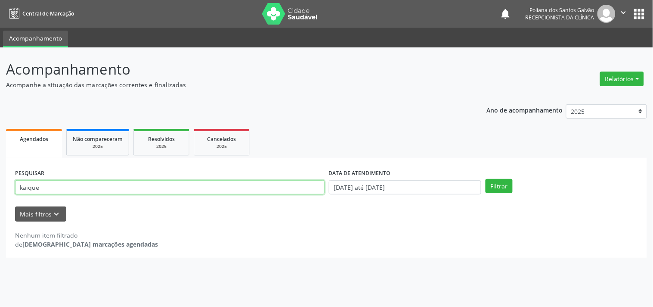
drag, startPoint x: 192, startPoint y: 186, endPoint x: 0, endPoint y: 65, distance: 226.9
click at [0, 68] on div "Acompanhamento Acompanhe a situação das marcações correntes e finalizadas Relat…" at bounding box center [326, 176] width 653 height 259
